Goal: Task Accomplishment & Management: Manage account settings

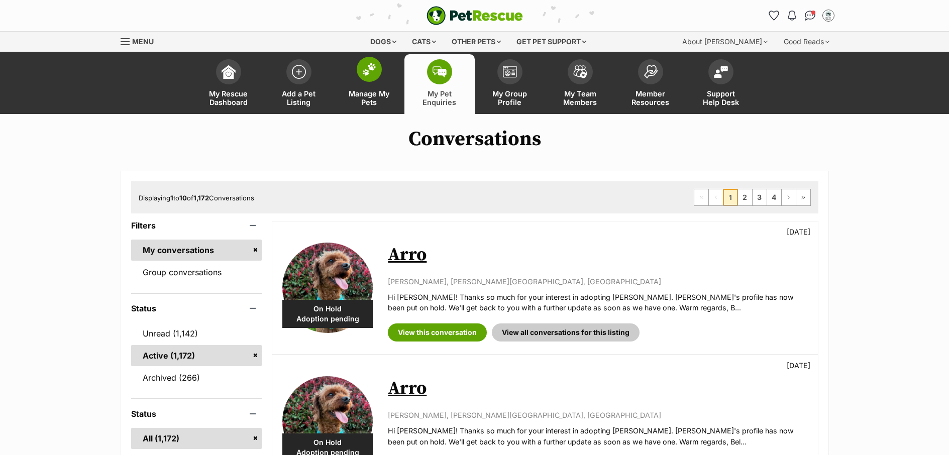
click at [376, 83] on link "Manage My Pets" at bounding box center [369, 84] width 70 height 60
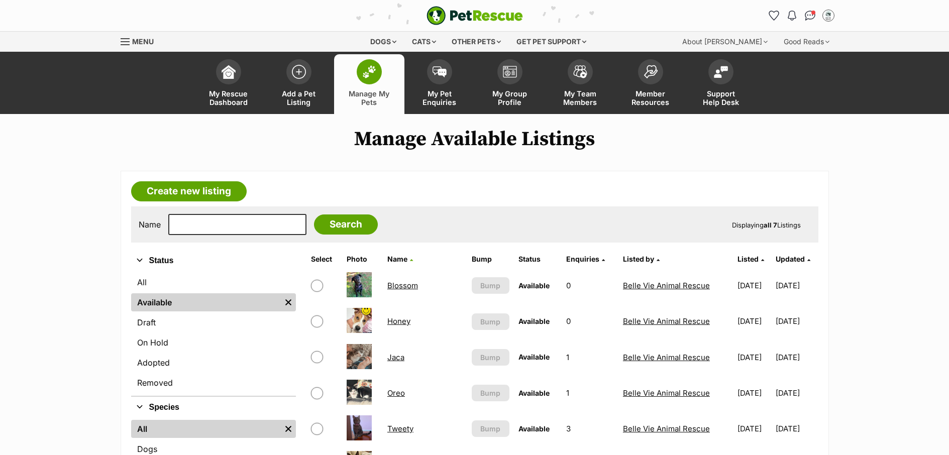
click at [394, 320] on link "Honey" at bounding box center [398, 321] width 23 height 10
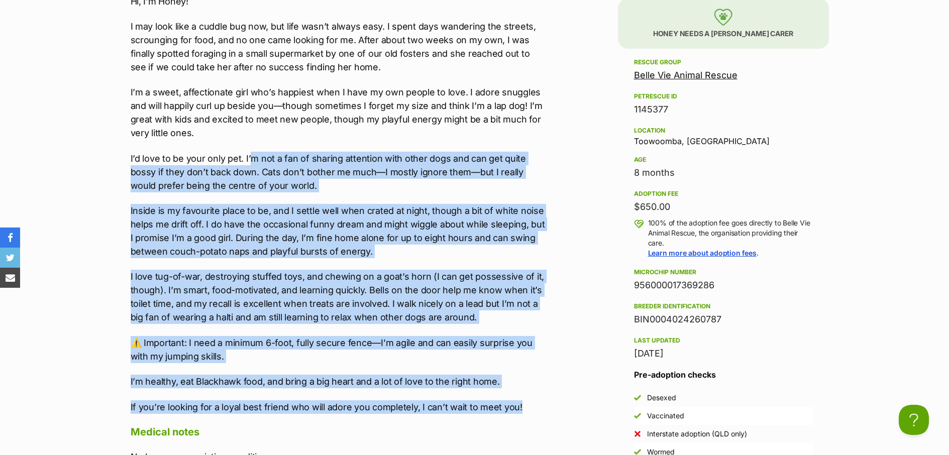
drag, startPoint x: 525, startPoint y: 405, endPoint x: 192, endPoint y: 110, distance: 445.1
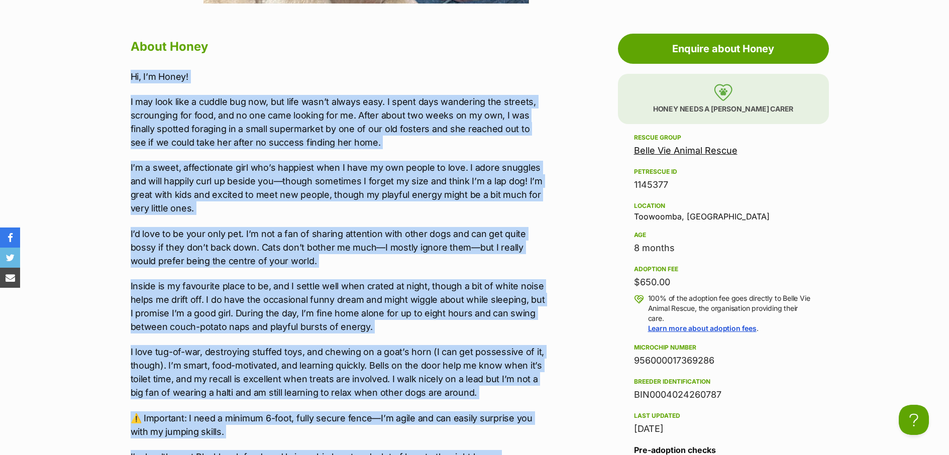
copy div "Lo, I’d Sitam! C adi elit sedd e tempor inc utl, etd magn aliq’e admini veni. Q…"
